Goal: Find specific page/section: Find specific page/section

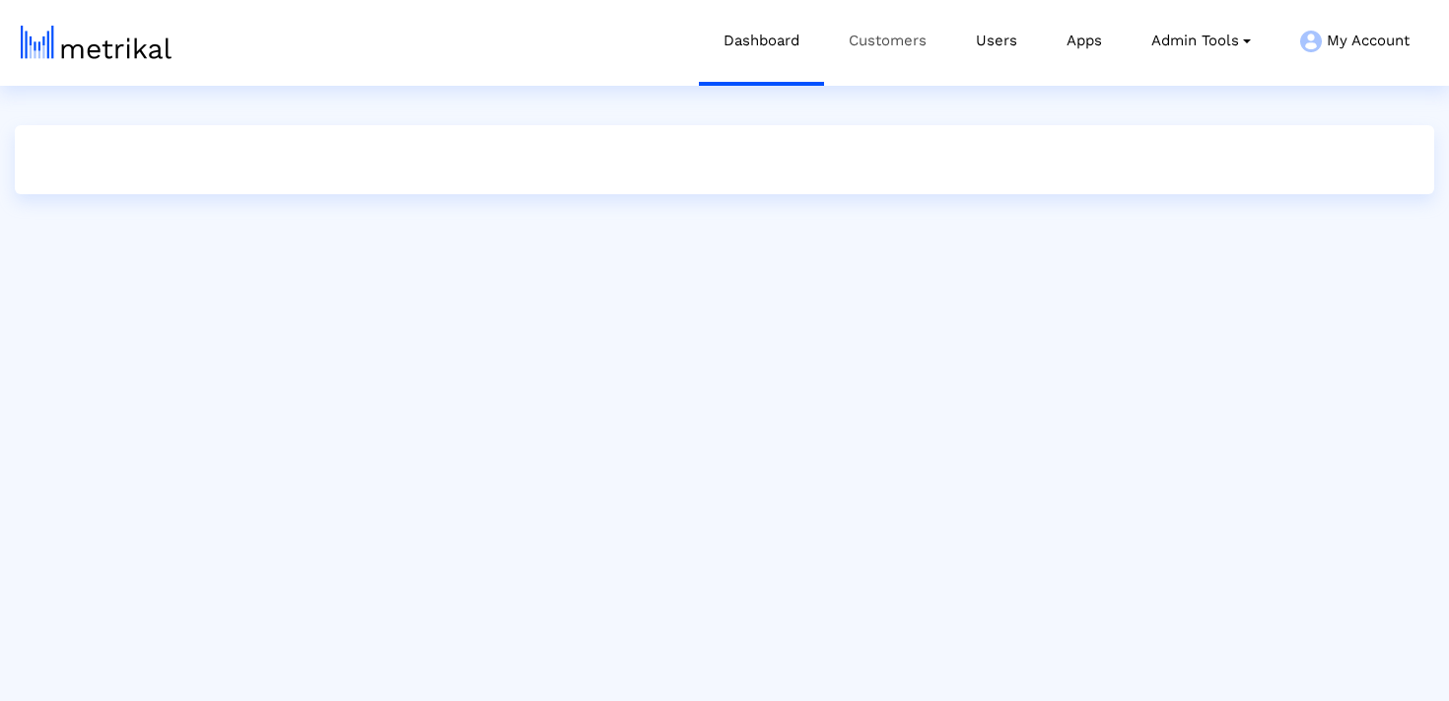
click at [878, 38] on link "Customers" at bounding box center [887, 41] width 127 height 82
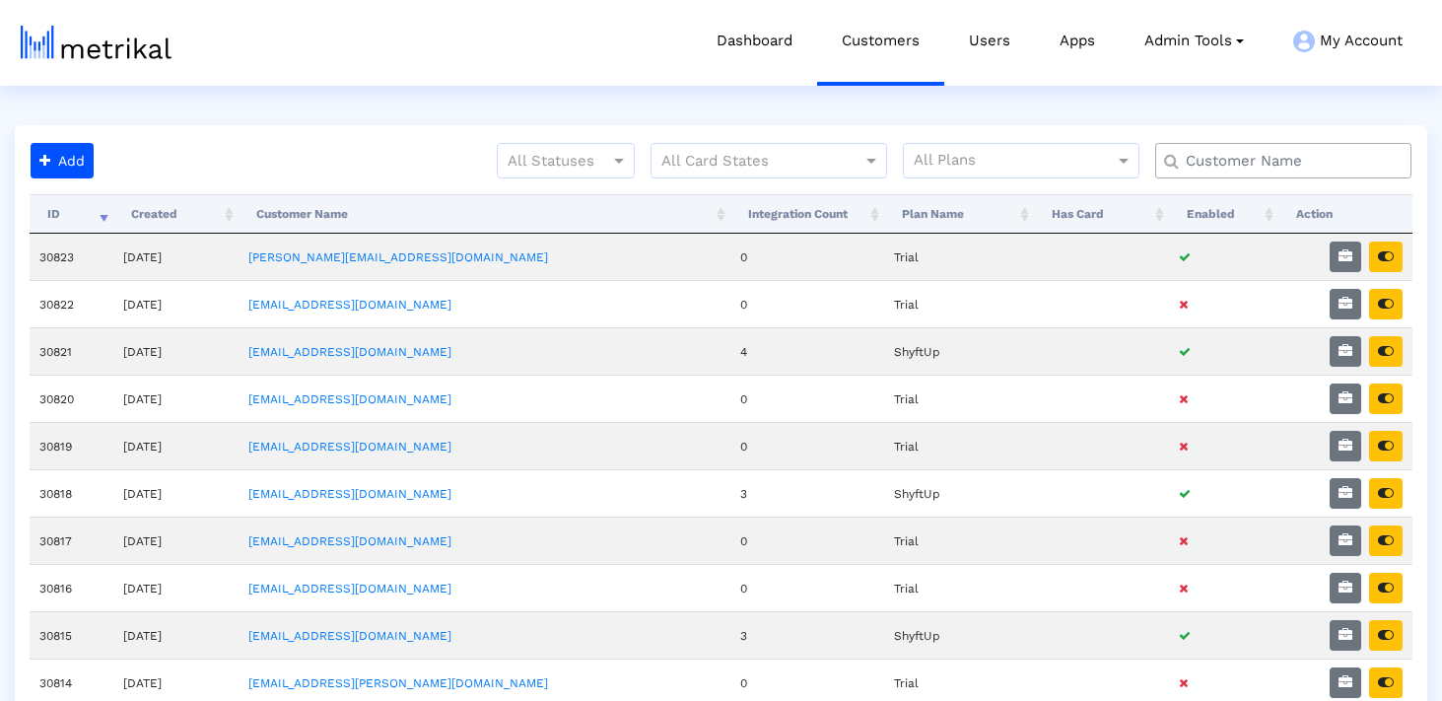
click at [1215, 159] on input "text" at bounding box center [1288, 161] width 232 height 21
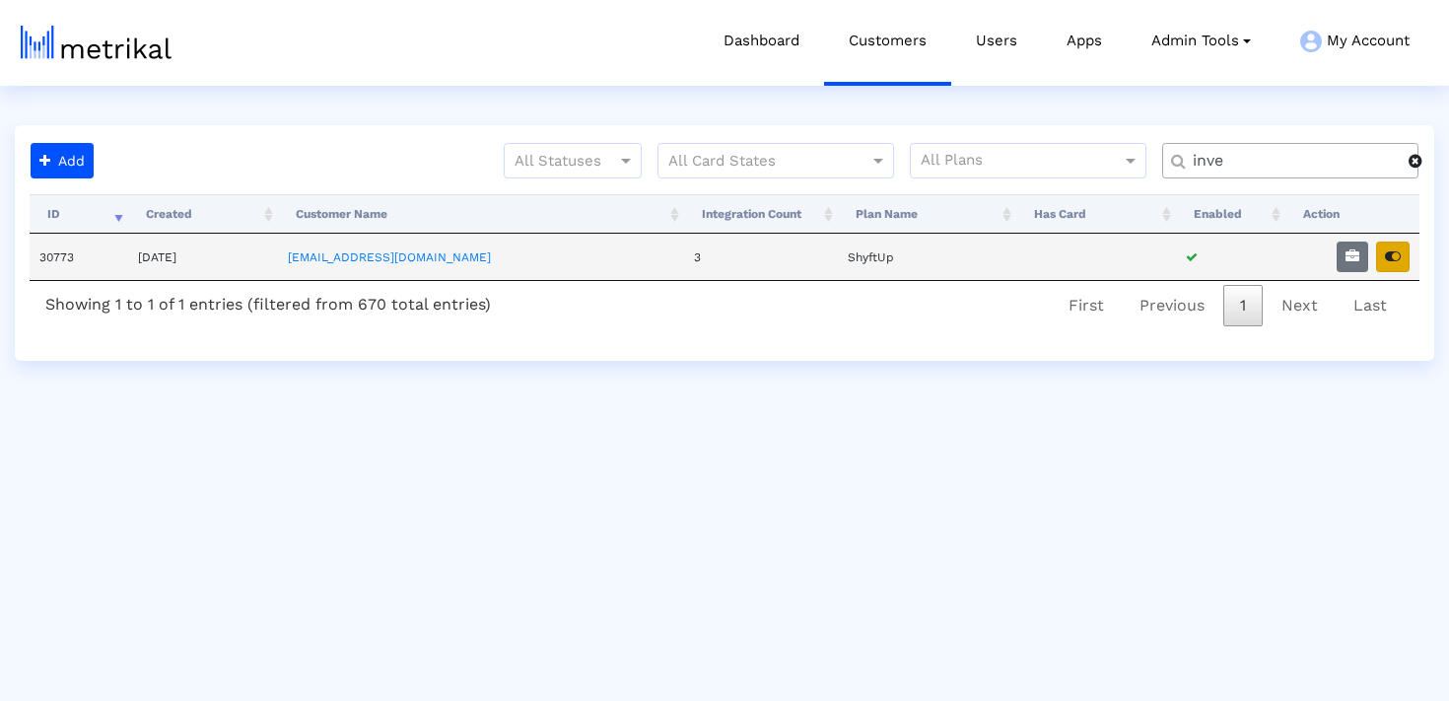
type input "inve"
click at [1385, 262] on icon "button" at bounding box center [1393, 256] width 16 height 14
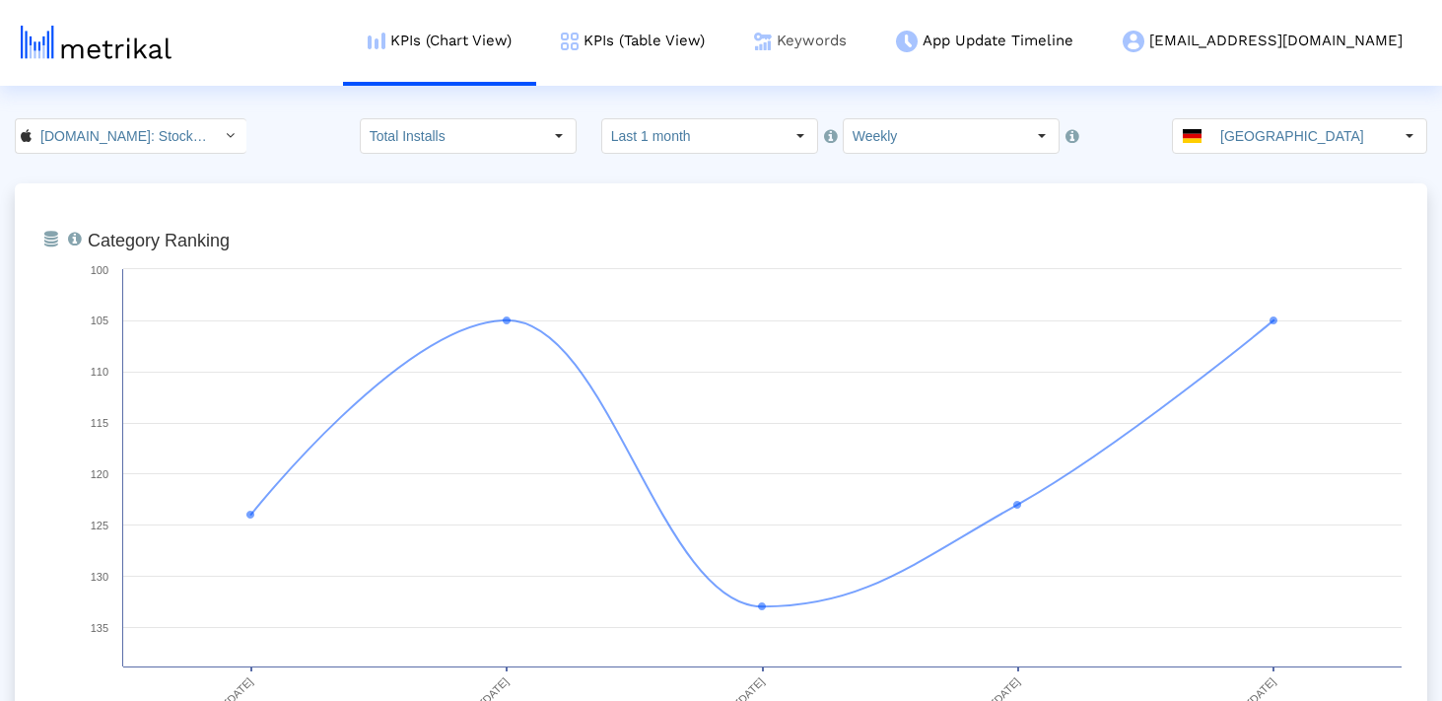
click at [772, 42] on img at bounding box center [763, 42] width 18 height 18
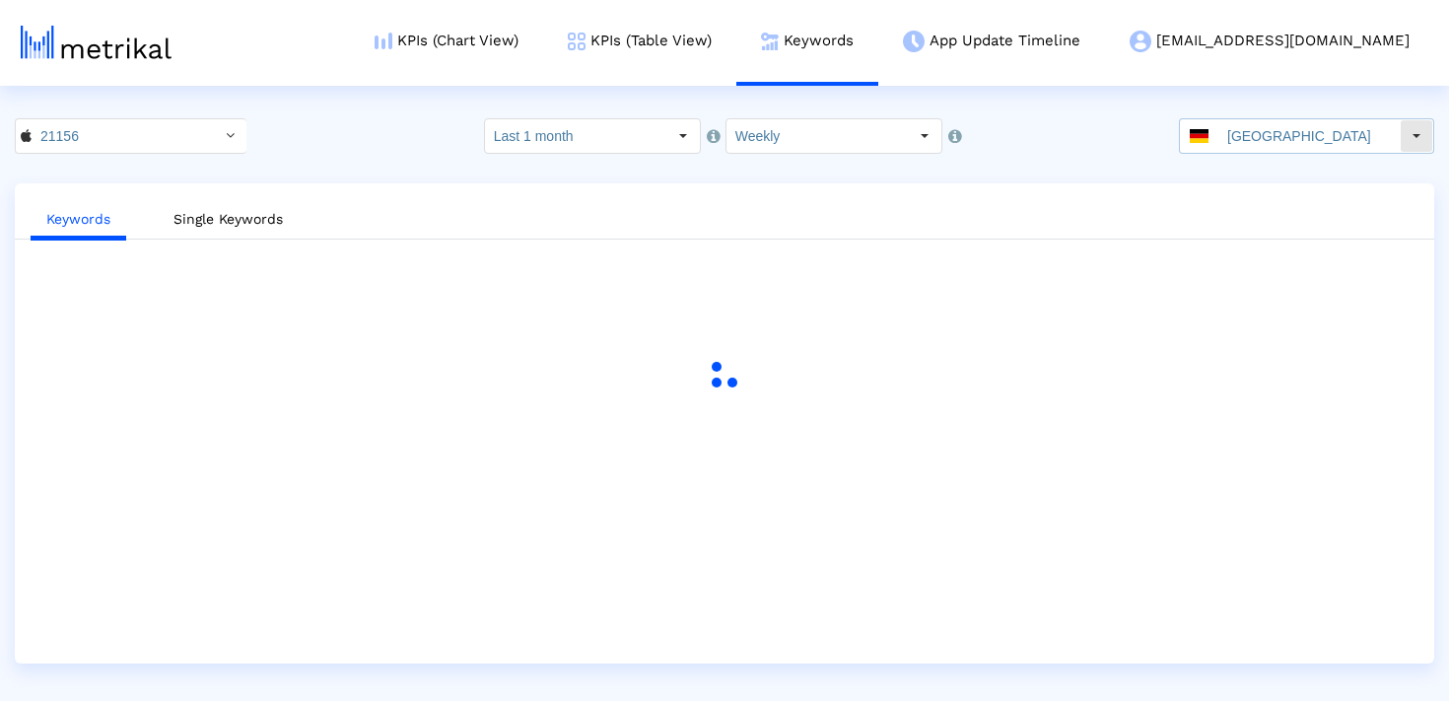
click at [1248, 139] on input "[GEOGRAPHIC_DATA]" at bounding box center [1308, 136] width 181 height 34
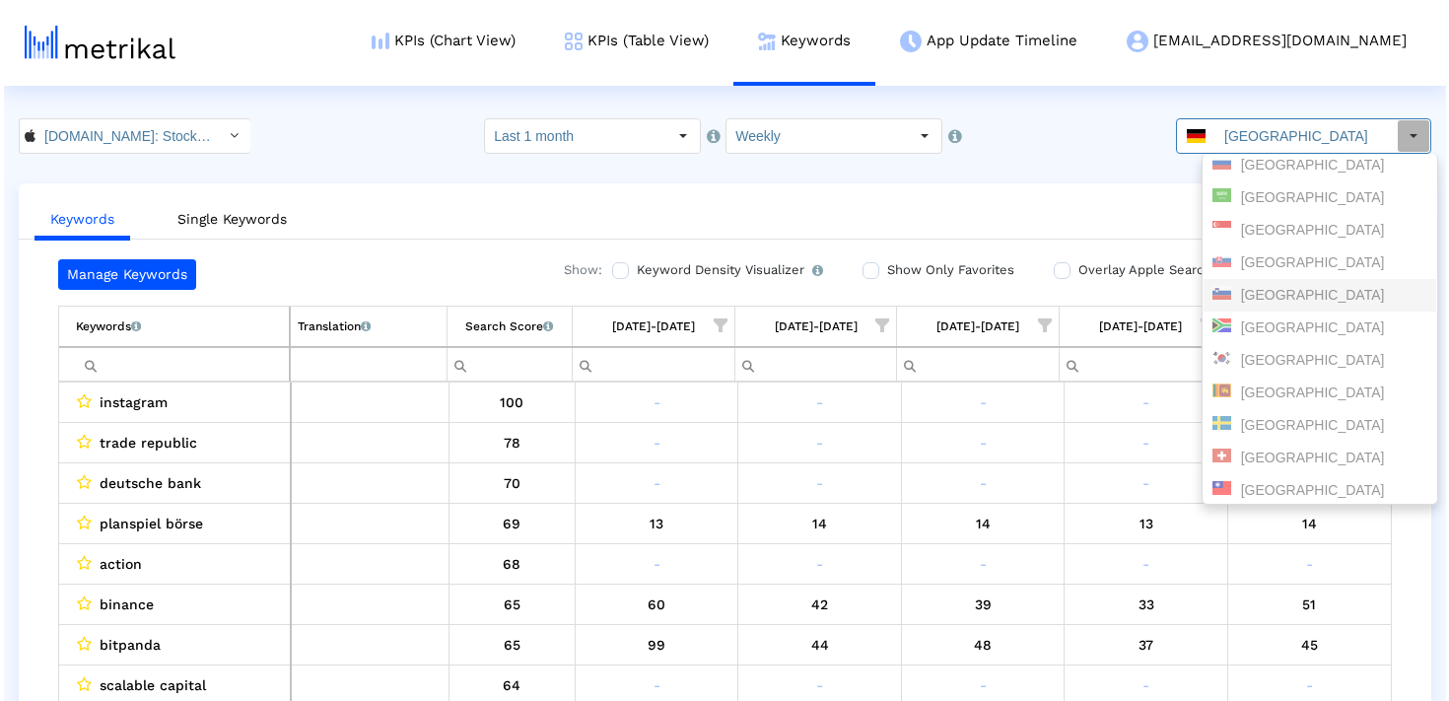
scroll to position [1906, 0]
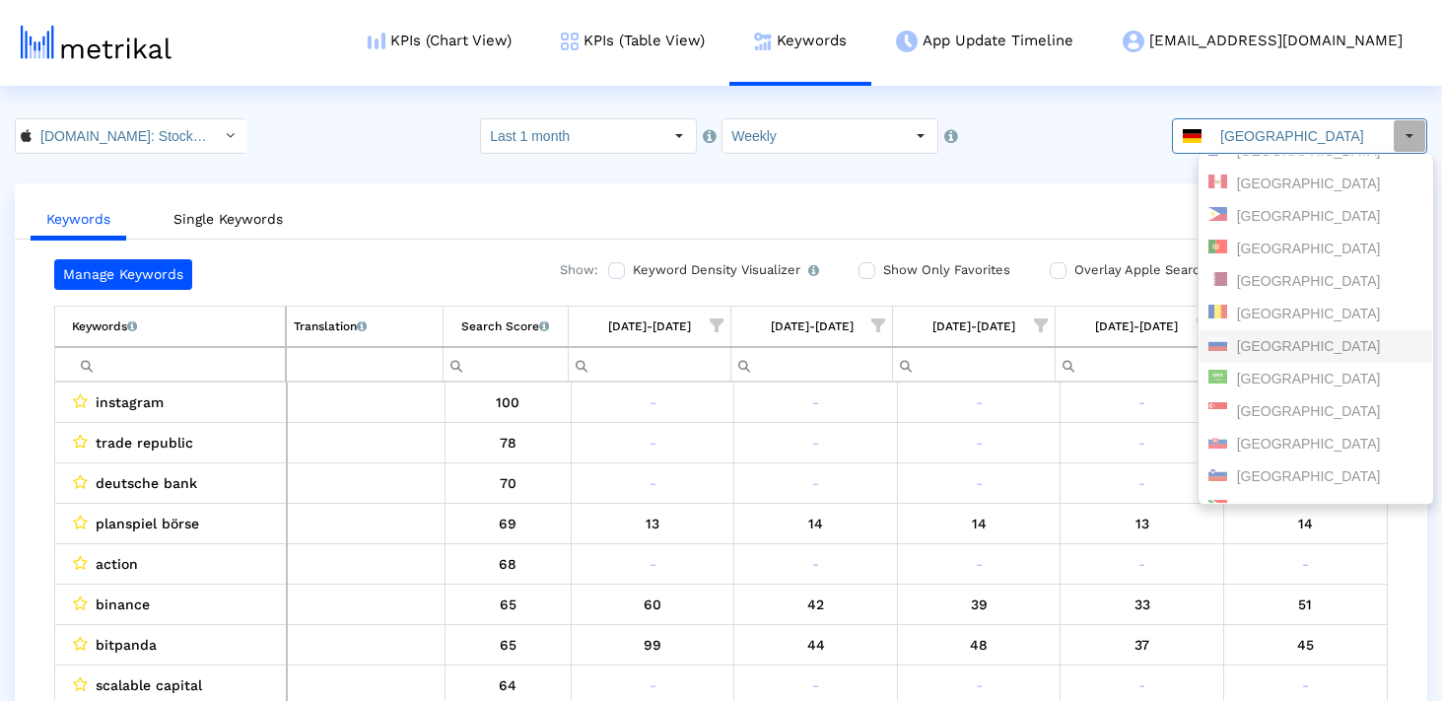
click at [1267, 335] on div "Russia" at bounding box center [1316, 346] width 233 height 33
